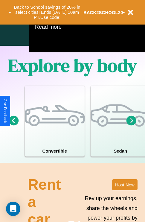
scroll to position [385, 0]
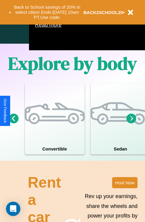
click at [13, 123] on icon at bounding box center [14, 119] width 10 height 10
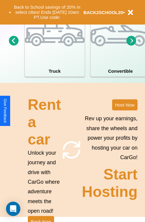
scroll to position [467, 0]
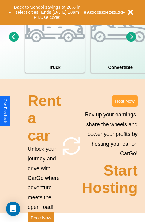
click at [125, 107] on button "Host Now" at bounding box center [124, 101] width 25 height 11
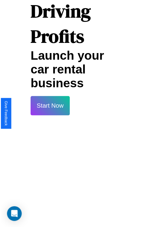
scroll to position [10, 0]
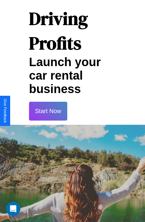
click at [48, 111] on button "Start Now" at bounding box center [48, 111] width 38 height 19
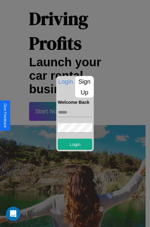
click at [84, 87] on p "Sign Up" at bounding box center [84, 87] width 19 height 22
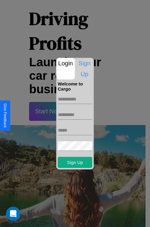
click at [75, 99] on input "text" at bounding box center [75, 99] width 34 height 10
type input "********"
click at [75, 114] on input "text" at bounding box center [75, 115] width 34 height 10
type input "******"
click at [75, 130] on input "text" at bounding box center [75, 131] width 34 height 10
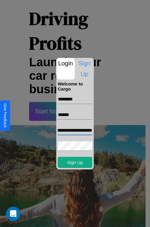
scroll to position [0, 22]
type input "**********"
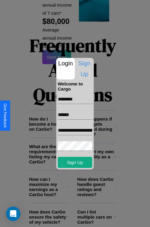
click at [77, 219] on div at bounding box center [75, 113] width 150 height 227
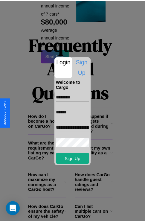
scroll to position [8, 0]
